Goal: Obtain resource: Download file/media

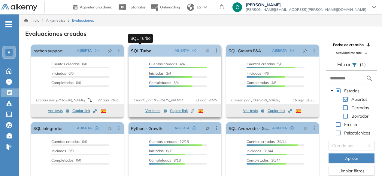
click at [147, 51] on link "SQL Turbo" at bounding box center [141, 50] width 20 height 12
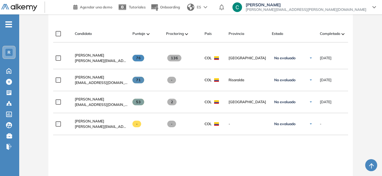
scroll to position [194, 0]
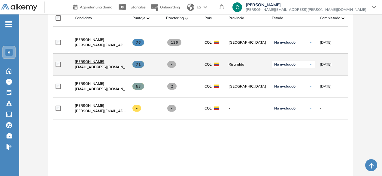
click at [89, 63] on span "[PERSON_NAME]" at bounding box center [89, 61] width 29 height 5
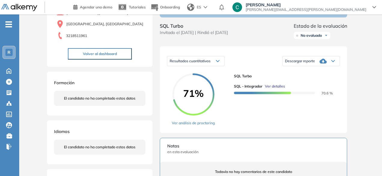
scroll to position [60, 0]
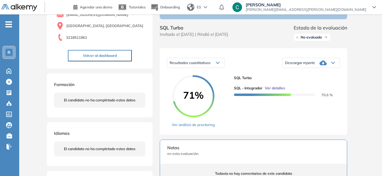
click at [327, 66] on icon at bounding box center [323, 62] width 7 height 7
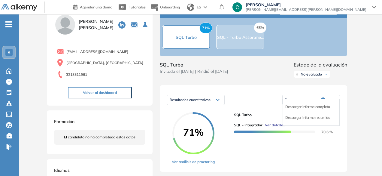
scroll to position [22, 0]
click at [325, 110] on li "Descargar informe completo" at bounding box center [308, 107] width 44 height 6
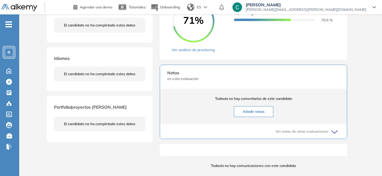
scroll to position [131, 0]
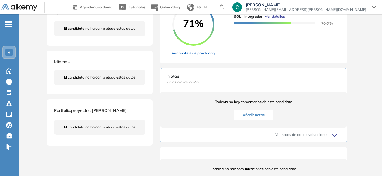
click at [205, 56] on link "Ver análisis de proctoring" at bounding box center [193, 52] width 43 height 5
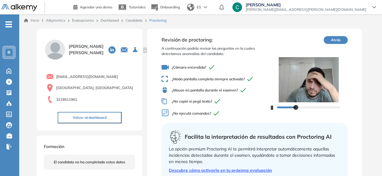
click at [334, 38] on button "Atrás" at bounding box center [336, 40] width 24 height 8
